Goal: Task Accomplishment & Management: Use online tool/utility

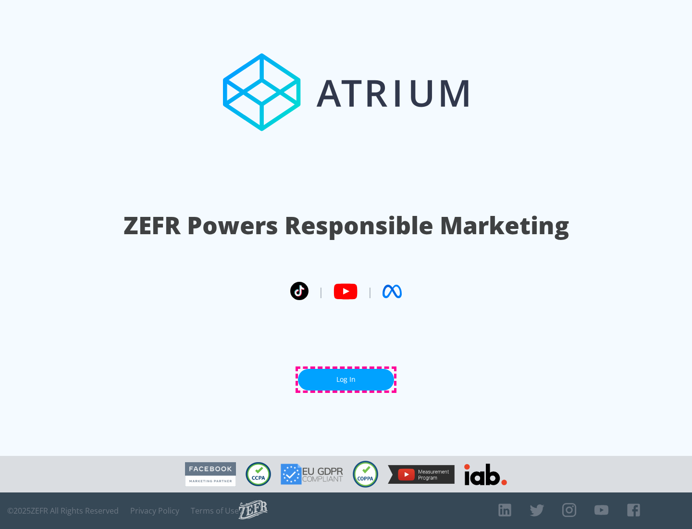
click at [346, 379] on link "Log In" at bounding box center [346, 380] width 96 height 22
